Goal: Task Accomplishment & Management: Manage account settings

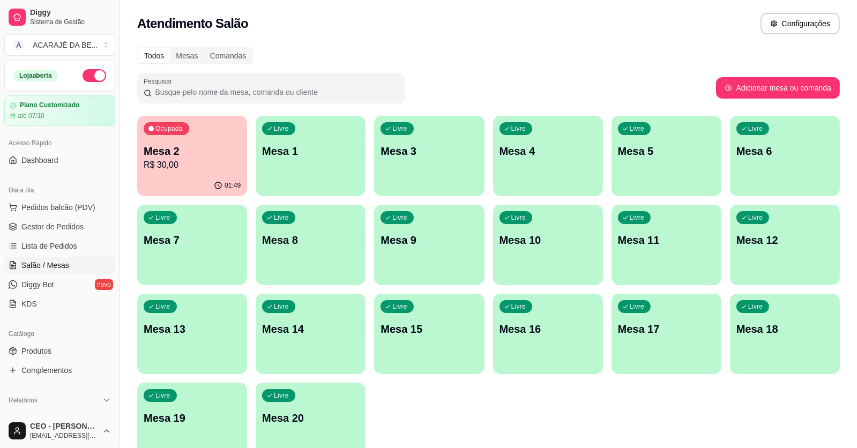
click at [170, 169] on p "R$ 30,00" at bounding box center [192, 165] width 97 height 13
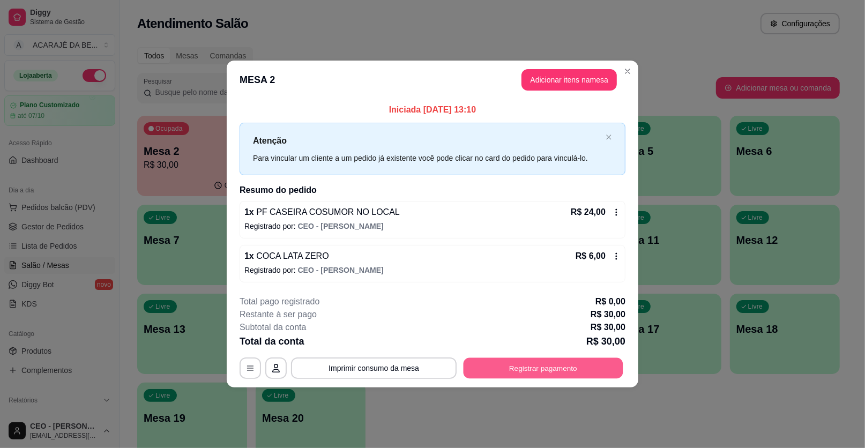
click at [539, 366] on button "Registrar pagamento" at bounding box center [543, 367] width 160 height 21
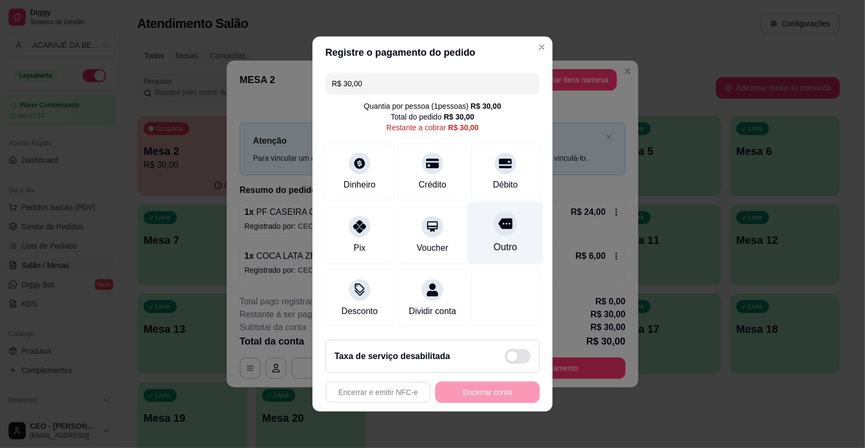
click at [508, 233] on div "Outro" at bounding box center [506, 233] width 76 height 63
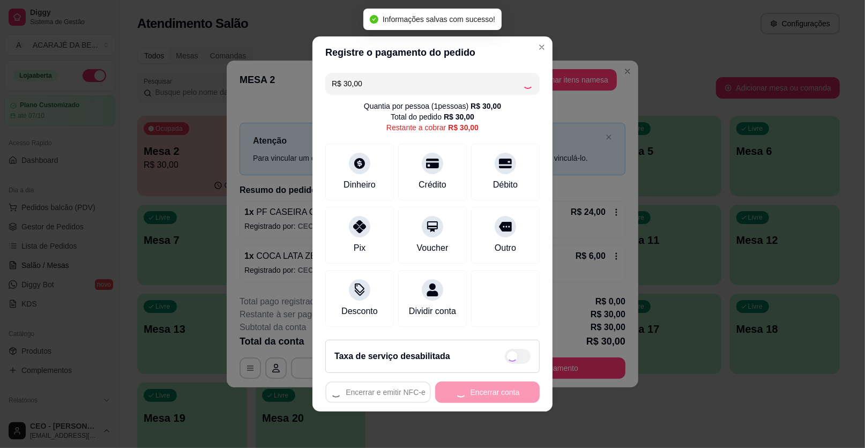
type input "R$ 0,00"
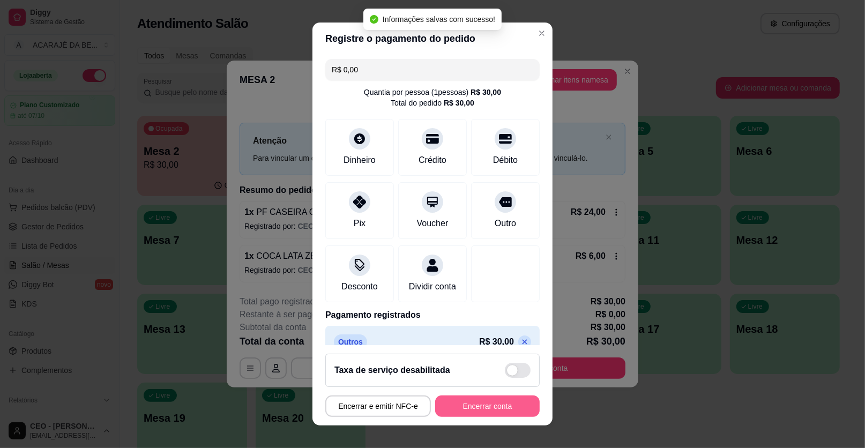
click at [489, 406] on button "Encerrar conta" at bounding box center [487, 405] width 104 height 21
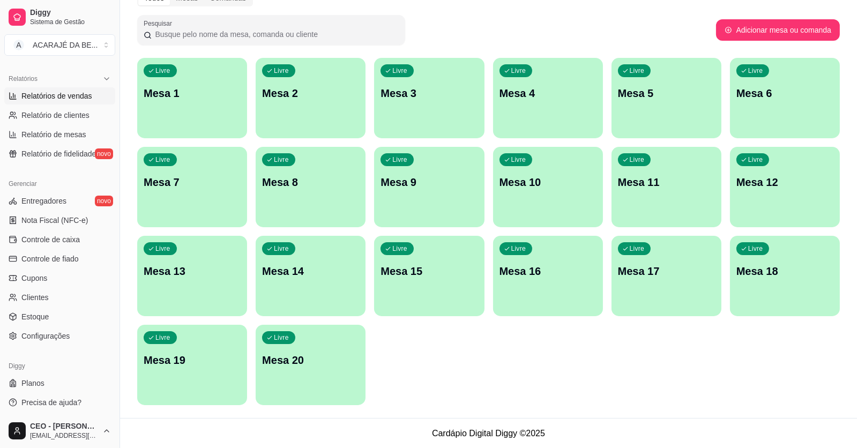
scroll to position [322, 0]
click at [69, 242] on span "Controle de caixa" at bounding box center [50, 239] width 58 height 11
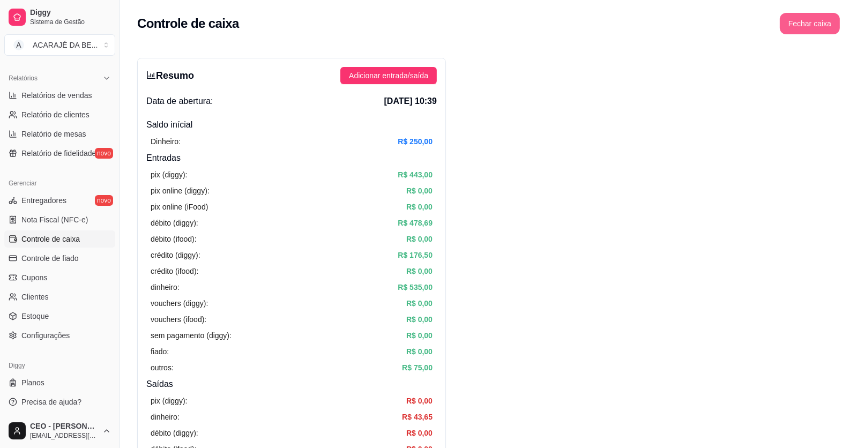
click at [824, 24] on button "Fechar caixa" at bounding box center [810, 23] width 60 height 21
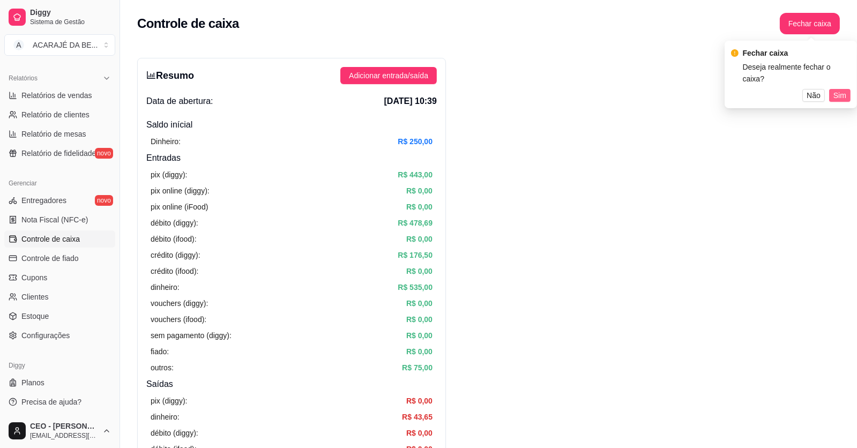
click at [843, 89] on span "Sim" at bounding box center [839, 95] width 13 height 12
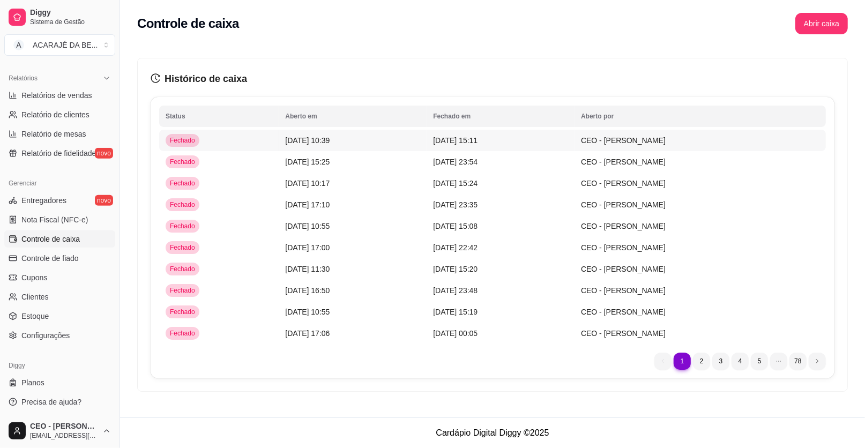
click at [307, 138] on span "[DATE] 10:39" at bounding box center [307, 140] width 44 height 9
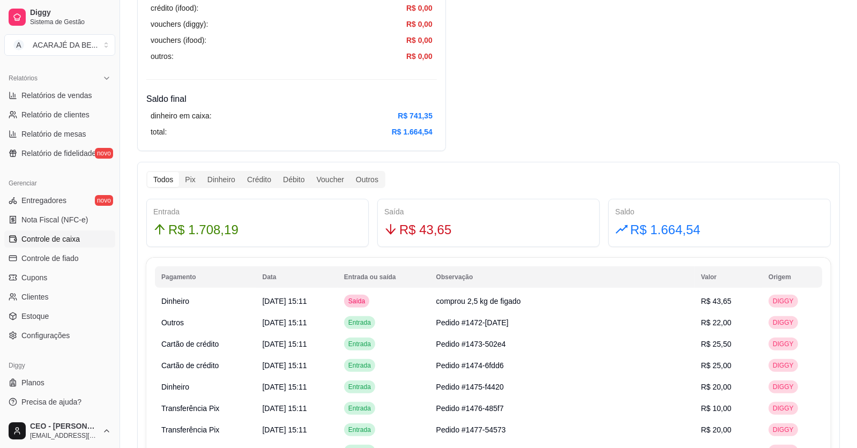
scroll to position [535, 0]
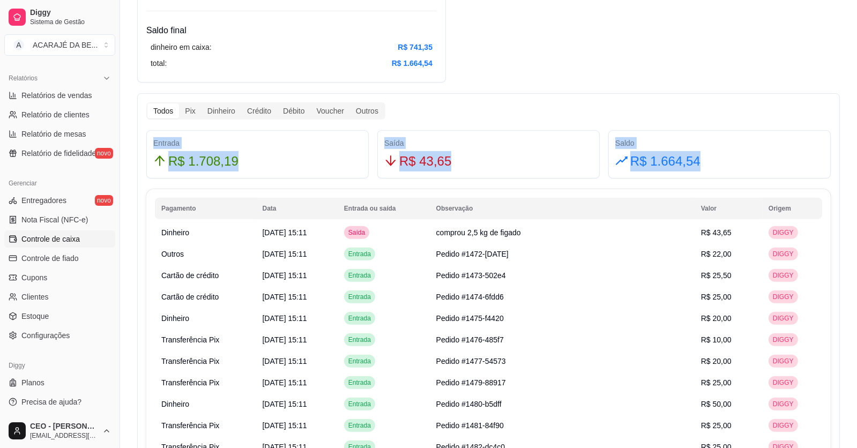
drag, startPoint x: 153, startPoint y: 140, endPoint x: 712, endPoint y: 163, distance: 559.9
click at [712, 163] on div "Entrada R$ 1.708,19 Saída R$ 43,65 Saldo R$ 1.664,54" at bounding box center [488, 154] width 693 height 48
copy div "Entrada R$ 1.708,19 Saída R$ 43,65 Saldo R$ 1.664,54"
click at [76, 98] on span "Relatórios de vendas" at bounding box center [56, 95] width 71 height 11
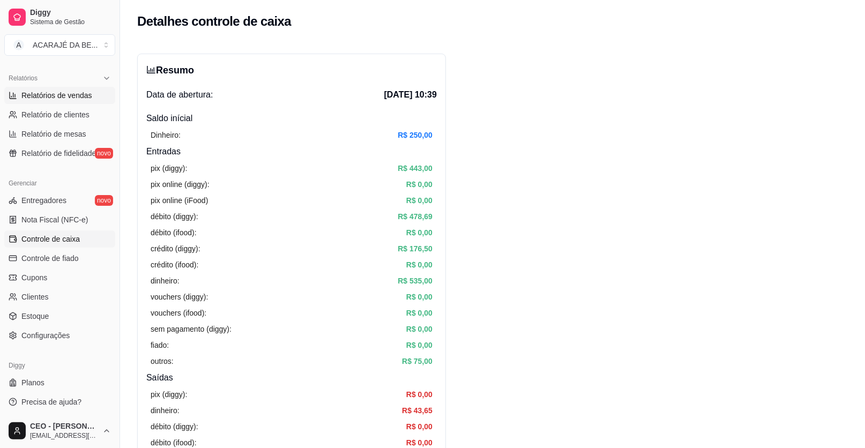
select select "ALL"
select select "0"
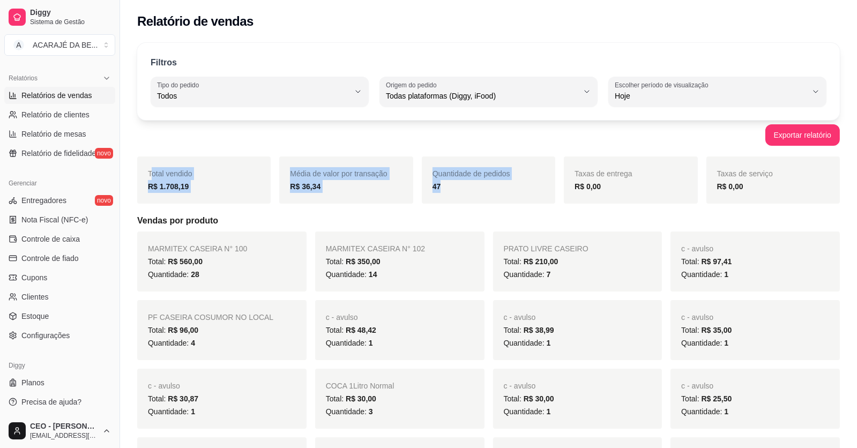
drag, startPoint x: 152, startPoint y: 171, endPoint x: 529, endPoint y: 189, distance: 377.1
click at [529, 189] on div "Total vendido R$ 1.708,19 Média de valor por transação R$ 36,34 Quantidade de p…" at bounding box center [488, 179] width 702 height 47
copy div "otal vendido R$ 1.708,19 Média de valor por transação R$ 36,34 Quantidade de pe…"
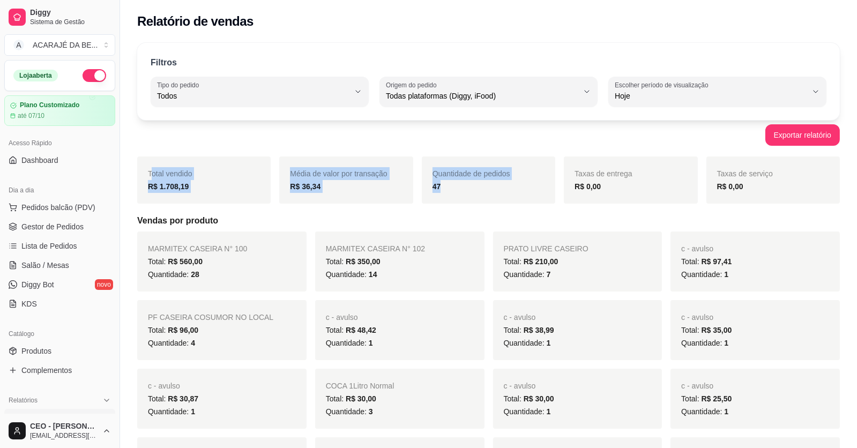
click at [88, 77] on button "button" at bounding box center [95, 75] width 24 height 13
